Goal: Task Accomplishment & Management: Complete application form

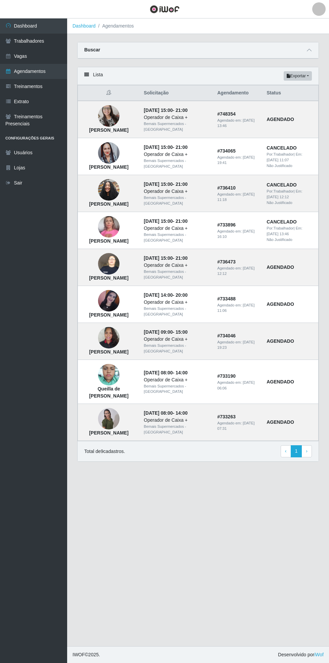
click at [43, 57] on link "Vagas" at bounding box center [33, 56] width 67 height 15
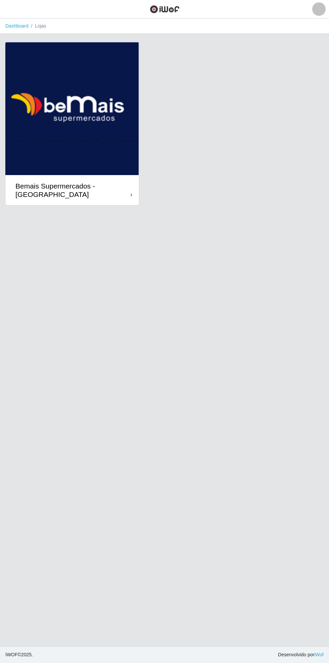
click at [126, 195] on div "Bemais Supermercados - [GEOGRAPHIC_DATA]" at bounding box center [72, 190] width 115 height 17
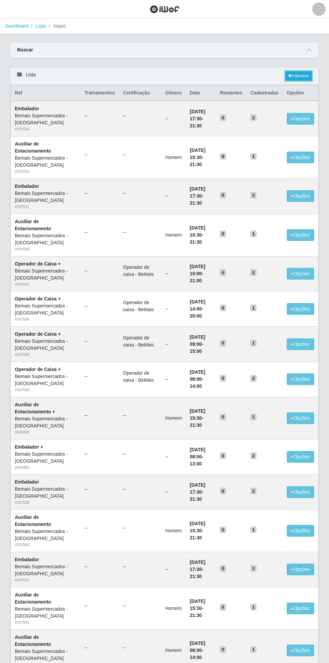
click at [298, 73] on link "Adicionar" at bounding box center [299, 75] width 27 height 9
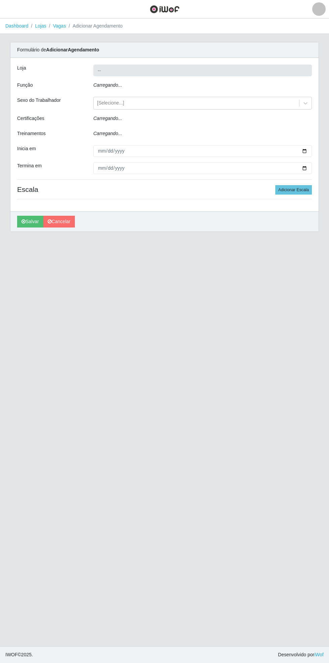
type input "Bemais Supermercados - [GEOGRAPHIC_DATA]"
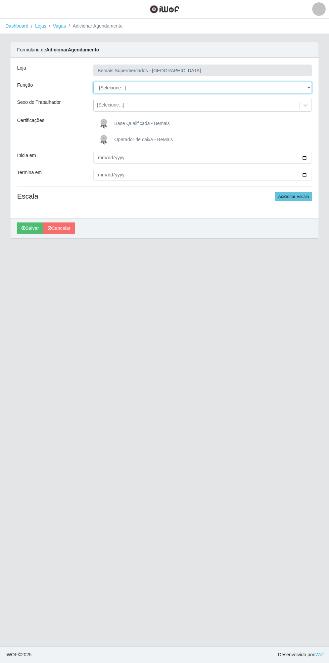
click at [309, 87] on select "[Selecione...] ASG ASG + ASG ++ Auxiliar de Estacionamento Auxiliar de Estacion…" at bounding box center [202, 88] width 219 height 12
select select "22"
click at [93, 82] on select "[Selecione...] ASG ASG + ASG ++ Auxiliar de Estacionamento Auxiliar de Estacion…" at bounding box center [202, 88] width 219 height 12
click at [148, 139] on span "Operador de caixa - BeMais" at bounding box center [143, 139] width 58 height 5
click at [0, 0] on input "Operador de caixa - BeMais" at bounding box center [0, 0] width 0 height 0
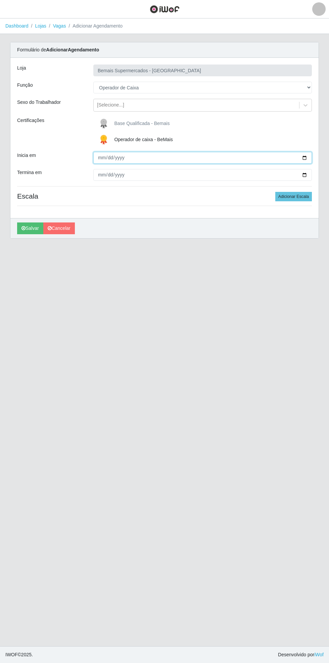
click at [308, 153] on input "Inicia em" at bounding box center [202, 158] width 219 height 12
type input "[DATE]"
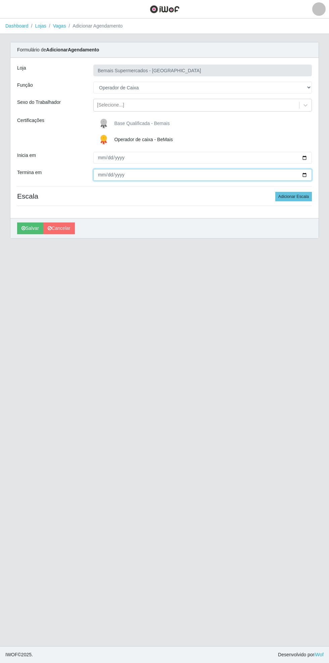
click at [310, 175] on input "Termina em" at bounding box center [202, 175] width 219 height 12
type input "[DATE]"
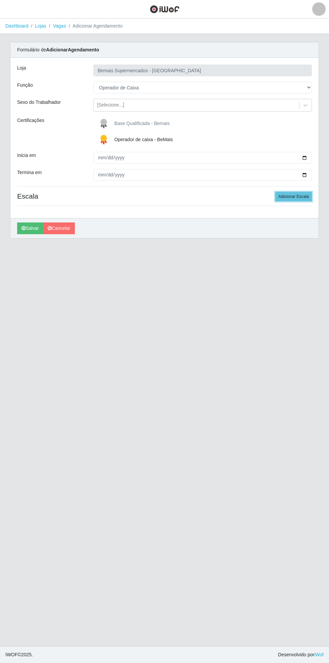
click at [296, 196] on button "Adicionar Escala" at bounding box center [294, 196] width 37 height 9
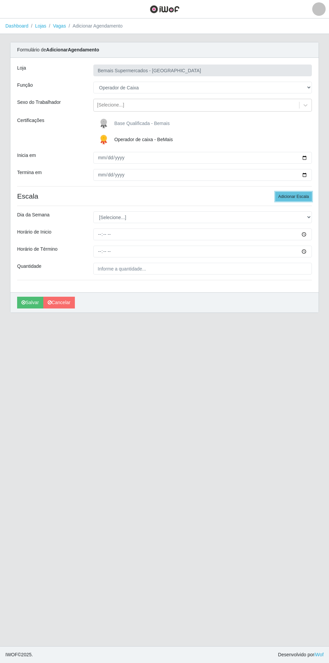
click at [291, 198] on button "Adicionar Escala" at bounding box center [294, 196] width 37 height 9
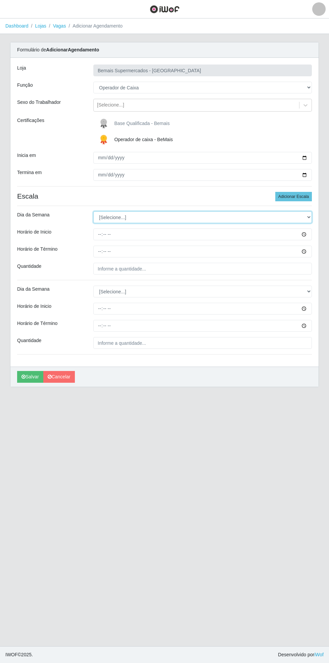
click at [307, 216] on select "[Selecione...] Segunda Terça Quarta Quinta Sexta Sábado Domingo" at bounding box center [202, 217] width 219 height 12
select select "1"
click at [93, 211] on select "[Selecione...] Segunda Terça Quarta Quinta Sexta Sábado Domingo" at bounding box center [202, 217] width 219 height 12
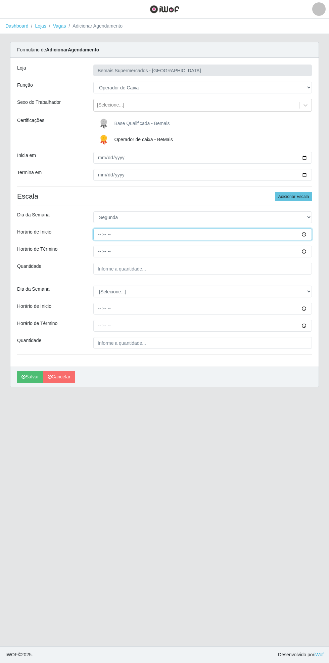
click at [301, 237] on input "Horário de Inicio" at bounding box center [202, 235] width 219 height 12
type input "08:00"
click at [303, 256] on input "Horário de Término" at bounding box center [202, 252] width 219 height 12
type input "13:00"
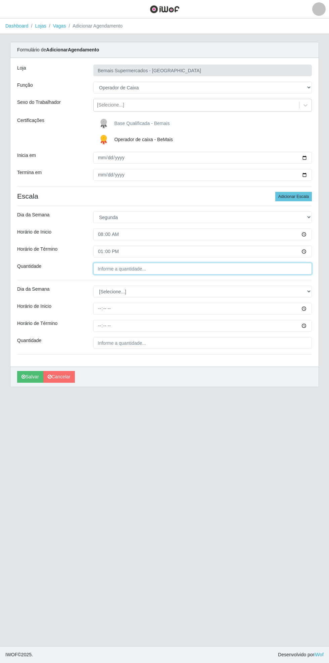
click at [155, 269] on input "Quantidade" at bounding box center [202, 269] width 219 height 12
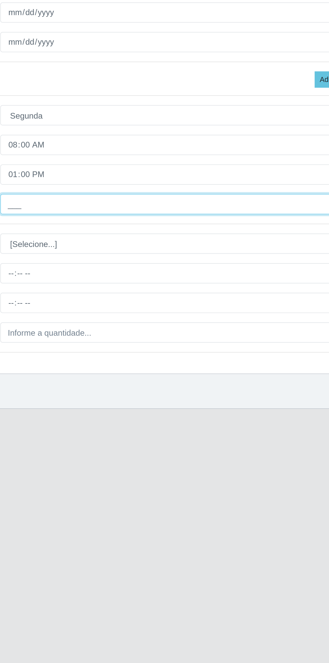
type input "1__"
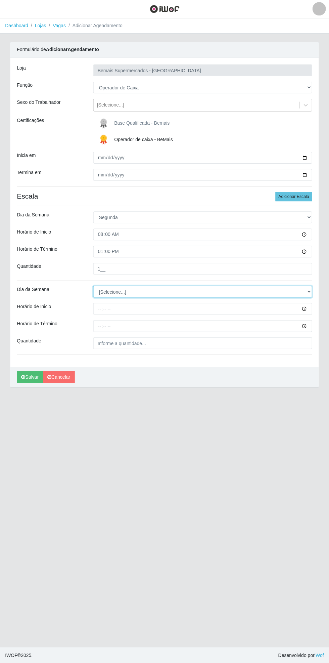
click at [307, 291] on select "[Selecione...] Segunda Terça Quarta Quinta Sexta Sábado Domingo" at bounding box center [202, 292] width 219 height 12
select select "1"
click at [93, 286] on select "[Selecione...] Segunda Terça Quarta Quinta Sexta Sábado Domingo" at bounding box center [202, 292] width 219 height 12
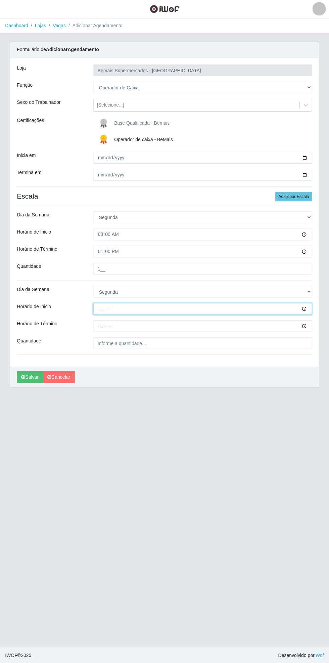
click at [307, 310] on input "Horário de Inicio" at bounding box center [202, 309] width 219 height 12
type input "16:00"
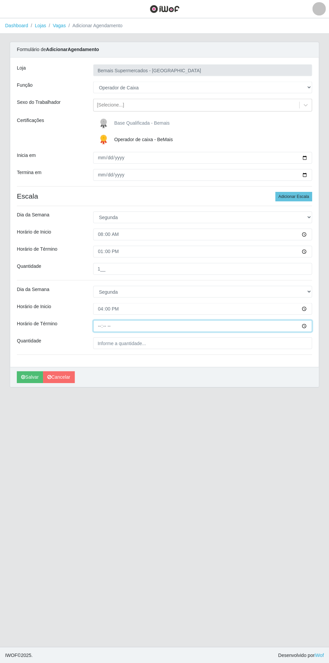
click at [309, 327] on input "Horário de Término" at bounding box center [202, 326] width 219 height 12
type input "21:00"
click at [140, 343] on input "Quantidade" at bounding box center [202, 343] width 219 height 12
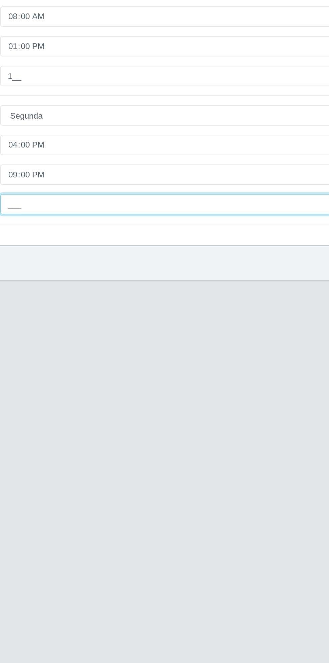
type input "2__"
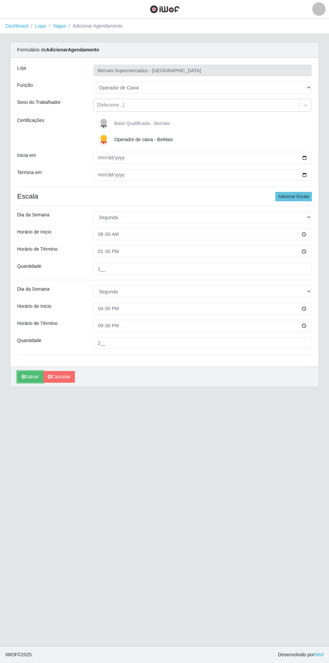
click at [23, 376] on icon "submit" at bounding box center [24, 376] width 4 height 5
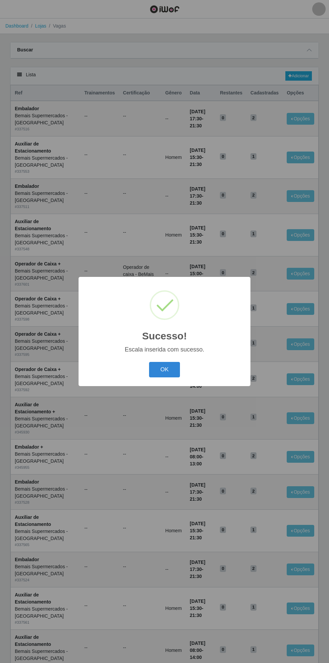
click at [165, 369] on button "OK" at bounding box center [164, 370] width 31 height 16
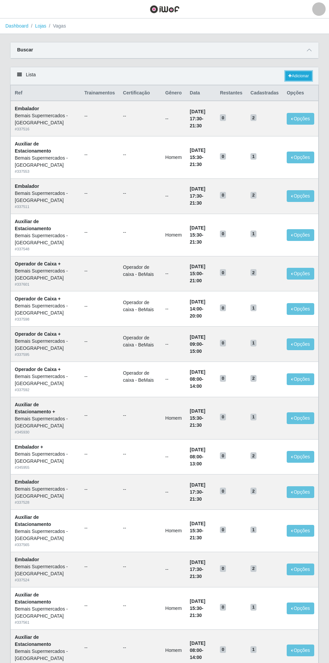
click at [309, 72] on link "Adicionar" at bounding box center [299, 75] width 27 height 9
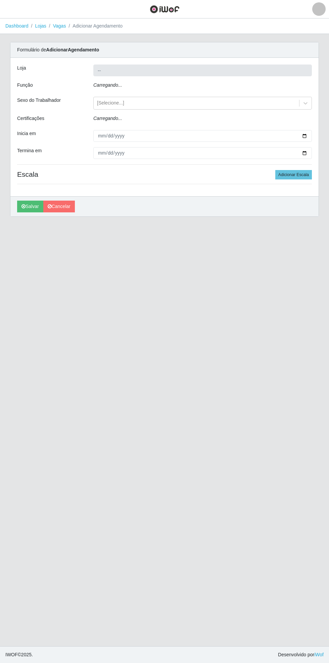
type input "Bemais Supermercados - [GEOGRAPHIC_DATA]"
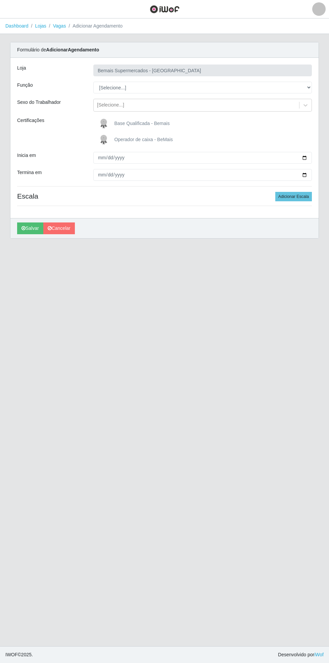
click at [323, 85] on div "Carregando... Formulário de Adicionar Agendamento Loja Bemais Supermercados - C…" at bounding box center [164, 144] width 319 height 205
click at [312, 87] on select "[Selecione...] ASG ASG + ASG ++ Auxiliar de Estacionamento Auxiliar de Estacion…" at bounding box center [202, 88] width 219 height 12
click at [14, 10] on button "button" at bounding box center [8, 9] width 17 height 11
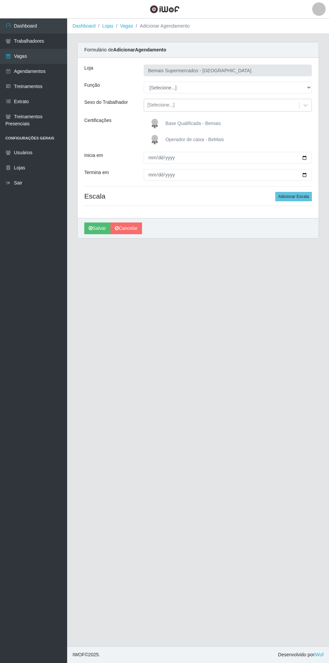
click at [52, 54] on link "Vagas" at bounding box center [33, 56] width 67 height 15
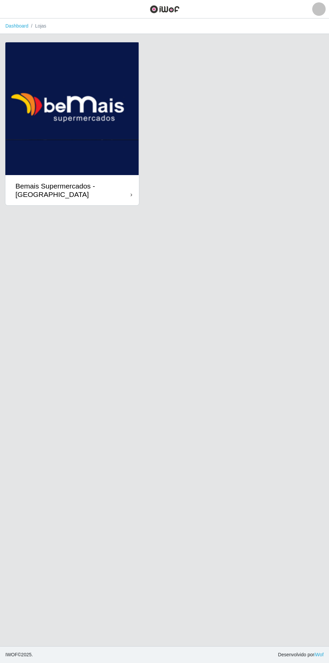
click at [137, 179] on div "Bemais Supermercados - [GEOGRAPHIC_DATA]" at bounding box center [72, 190] width 134 height 30
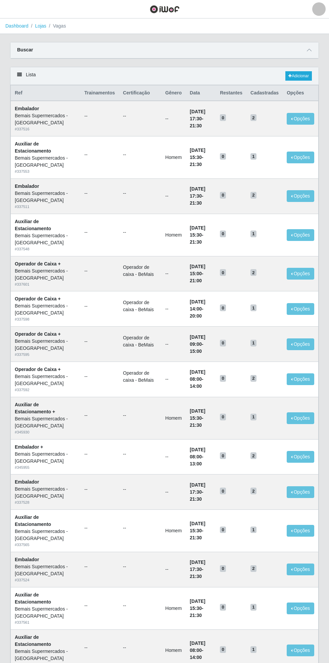
click at [313, 50] on span at bounding box center [310, 50] width 8 height 8
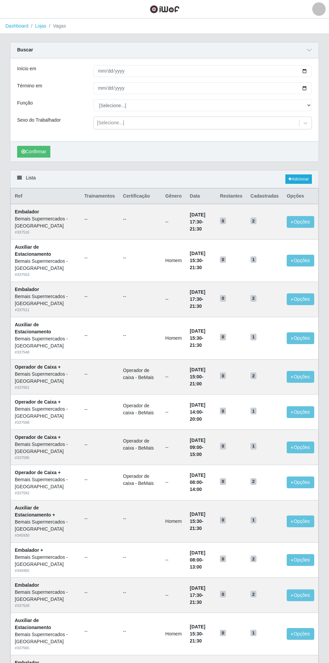
click at [320, 67] on div "Carregando... Buscar Início em Término em Função [Selecione...] ASG ASG + ASG +…" at bounding box center [164, 106] width 319 height 128
click at [312, 69] on input "Início em" at bounding box center [202, 71] width 219 height 12
type input "[DATE]"
click at [311, 88] on input "Término em" at bounding box center [202, 88] width 219 height 12
type input "[DATE]"
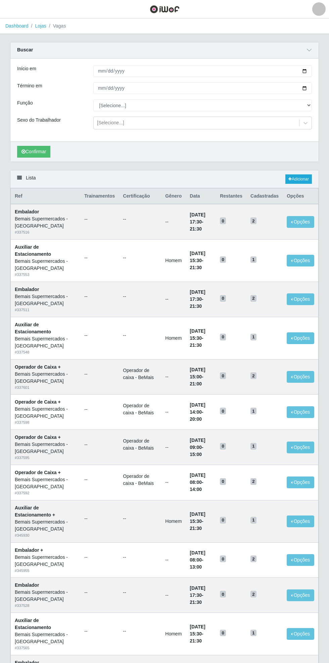
click at [320, 104] on div "Carregando... Buscar Início em [DATE] Término em [DATE] Função [Selecione...] A…" at bounding box center [164, 106] width 319 height 128
click at [309, 105] on select "[Selecione...] ASG ASG + ASG ++ Auxiliar de Estacionamento Auxiliar de Estacion…" at bounding box center [202, 105] width 219 height 12
select select "22"
click at [93, 99] on select "[Selecione...] ASG ASG + ASG ++ Auxiliar de Estacionamento Auxiliar de Estacion…" at bounding box center [202, 105] width 219 height 12
click at [34, 151] on button "Confirmar" at bounding box center [33, 152] width 33 height 12
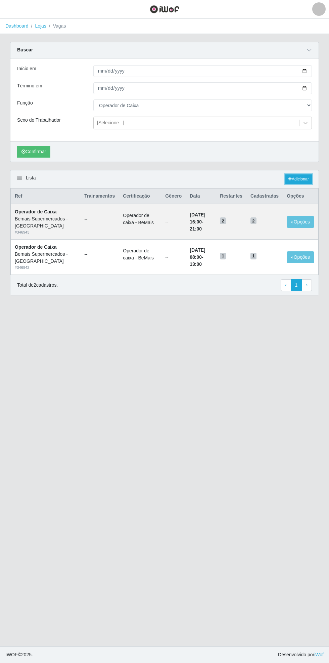
click at [296, 177] on link "Adicionar" at bounding box center [299, 178] width 27 height 9
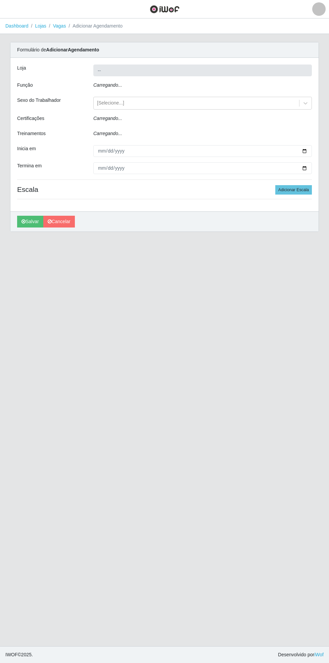
type input "Bemais Supermercados - [GEOGRAPHIC_DATA]"
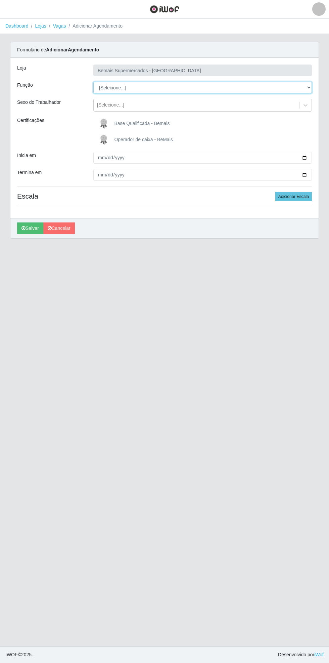
click at [309, 82] on select "[Selecione...] ASG ASG + ASG ++ Auxiliar de Estacionamento Auxiliar de Estacion…" at bounding box center [202, 88] width 219 height 12
select select "1"
click at [93, 82] on select "[Selecione...] ASG ASG + ASG ++ Auxiliar de Estacionamento Auxiliar de Estacion…" at bounding box center [202, 88] width 219 height 12
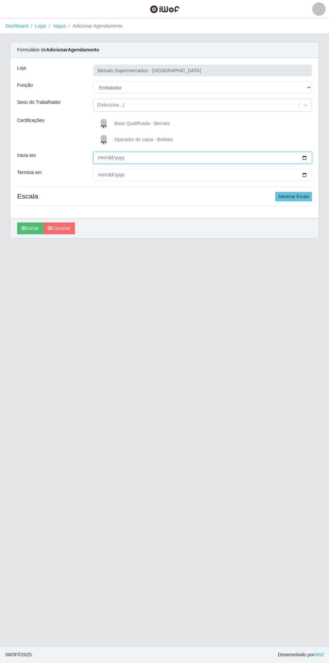
click at [311, 158] on input "Inicia em" at bounding box center [202, 158] width 219 height 12
type input "[DATE]"
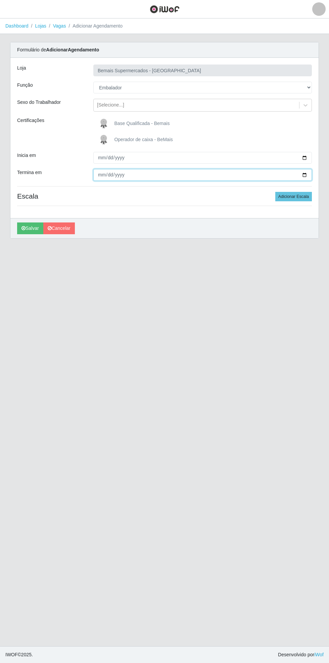
click at [308, 176] on input "Termina em" at bounding box center [202, 175] width 219 height 12
type input "[DATE]"
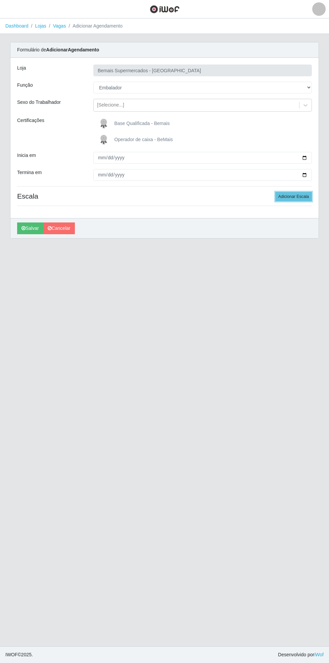
click at [300, 196] on button "Adicionar Escala" at bounding box center [294, 196] width 37 height 9
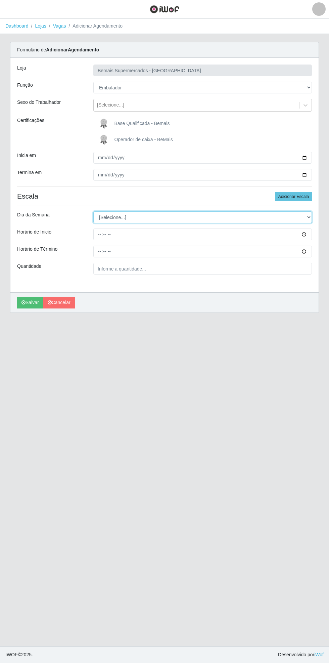
click at [309, 215] on select "[Selecione...] Segunda Terça Quarta Quinta Sexta Sábado Domingo" at bounding box center [202, 217] width 219 height 12
select select "1"
click at [93, 211] on select "[Selecione...] Segunda Terça Quarta Quinta Sexta Sábado Domingo" at bounding box center [202, 217] width 219 height 12
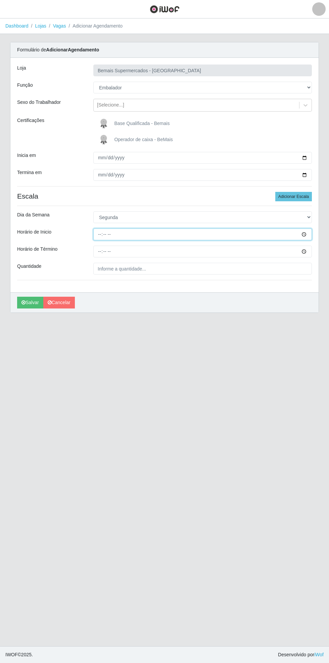
click at [309, 234] on input "Horário de Inicio" at bounding box center [202, 235] width 219 height 12
type input "08:00"
click at [311, 250] on input "Horário de Término" at bounding box center [202, 252] width 219 height 12
type input "13:00"
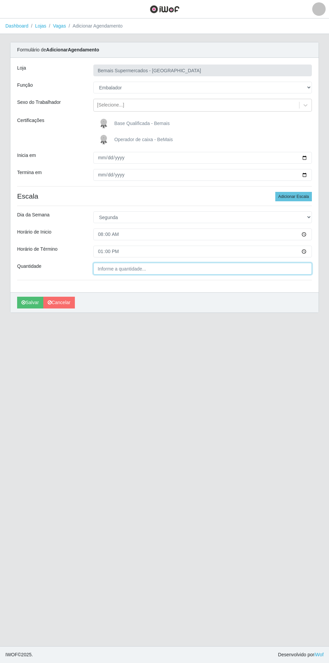
click at [157, 268] on input "Quantidade" at bounding box center [202, 269] width 219 height 12
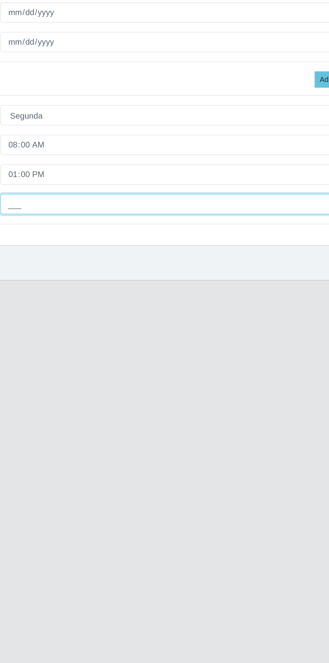
type input "1__"
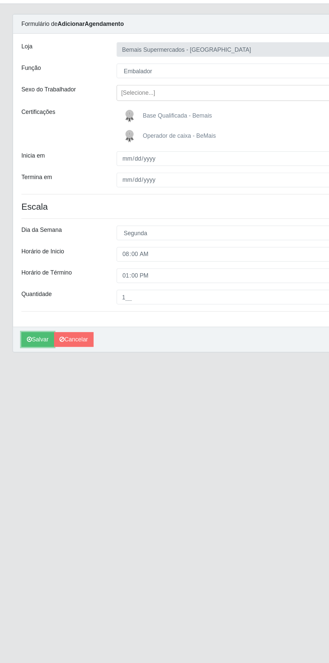
click at [25, 308] on button "Salvar" at bounding box center [30, 303] width 26 height 12
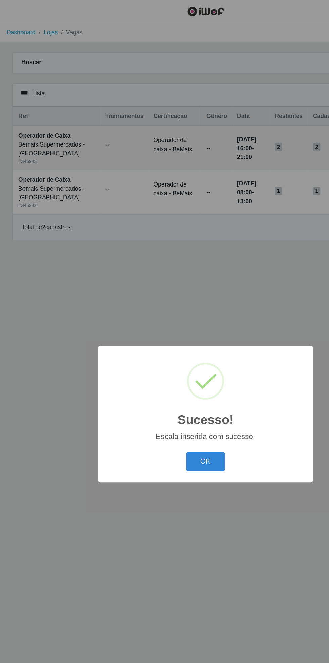
click at [166, 369] on button "OK" at bounding box center [164, 370] width 31 height 16
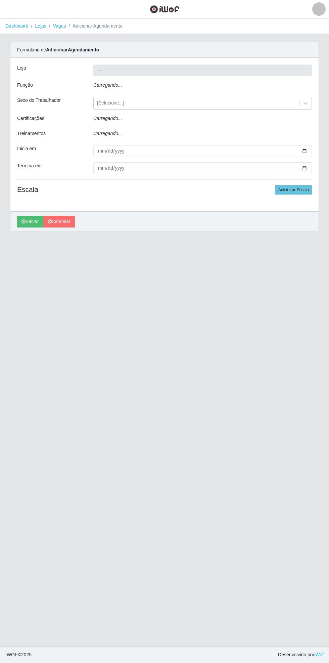
type input "Bemais Supermercados - [GEOGRAPHIC_DATA]"
